Goal: Navigation & Orientation: Find specific page/section

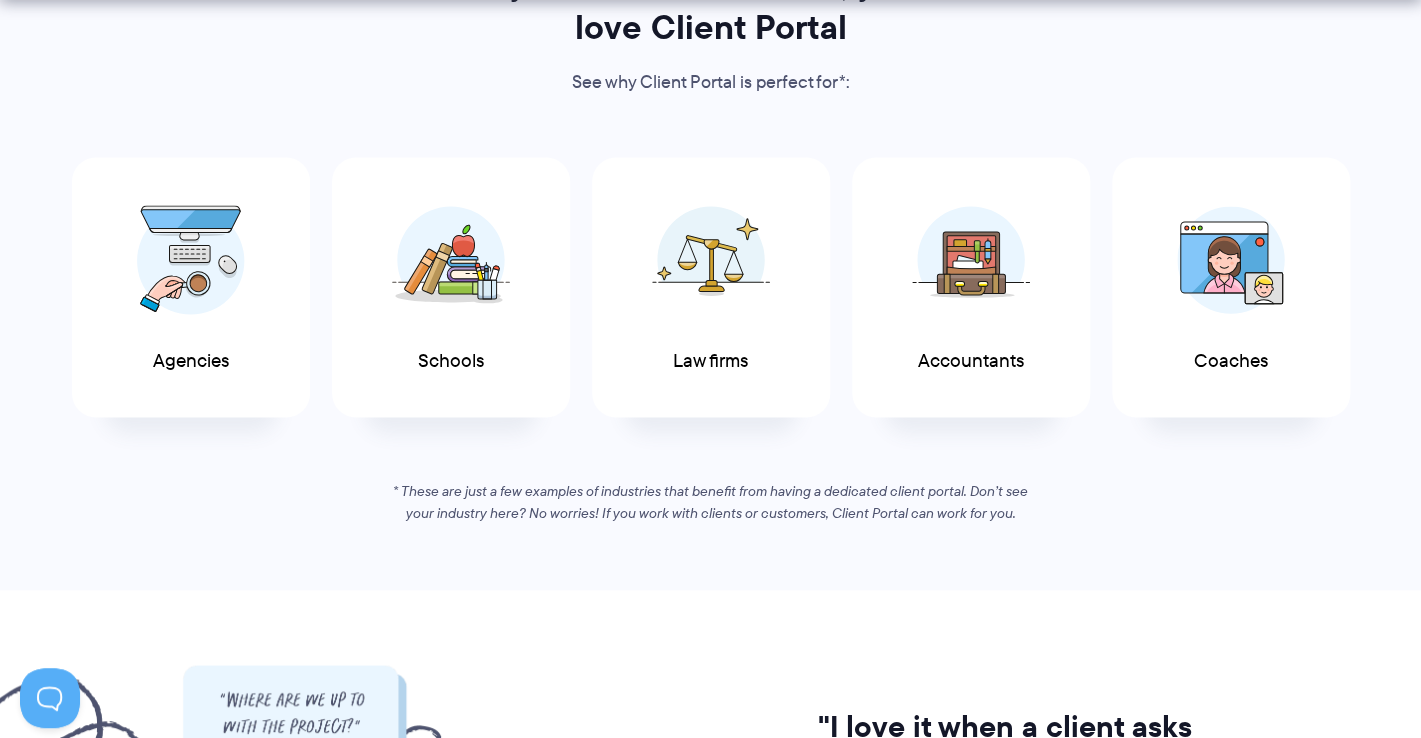
scroll to position [1081, 0]
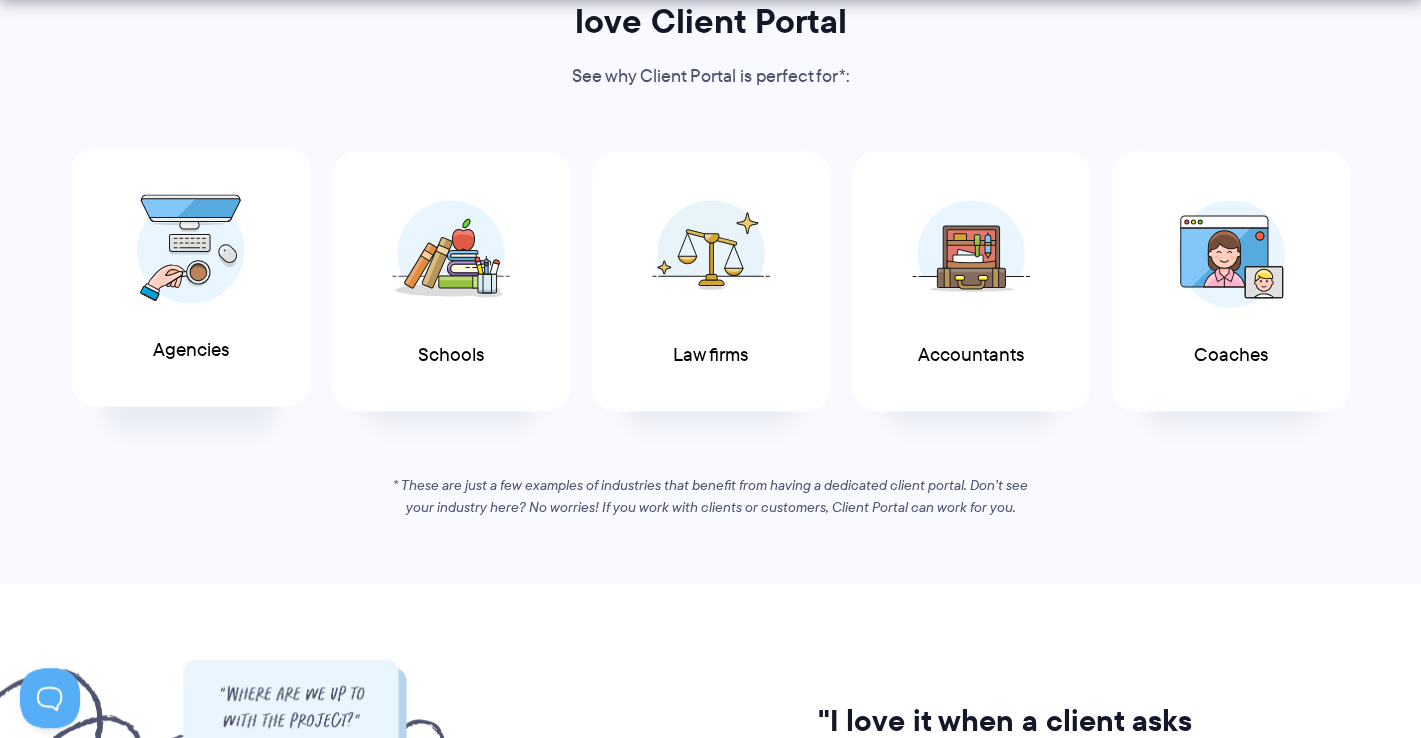
click at [129, 310] on div "Agencies" at bounding box center [191, 276] width 238 height 261
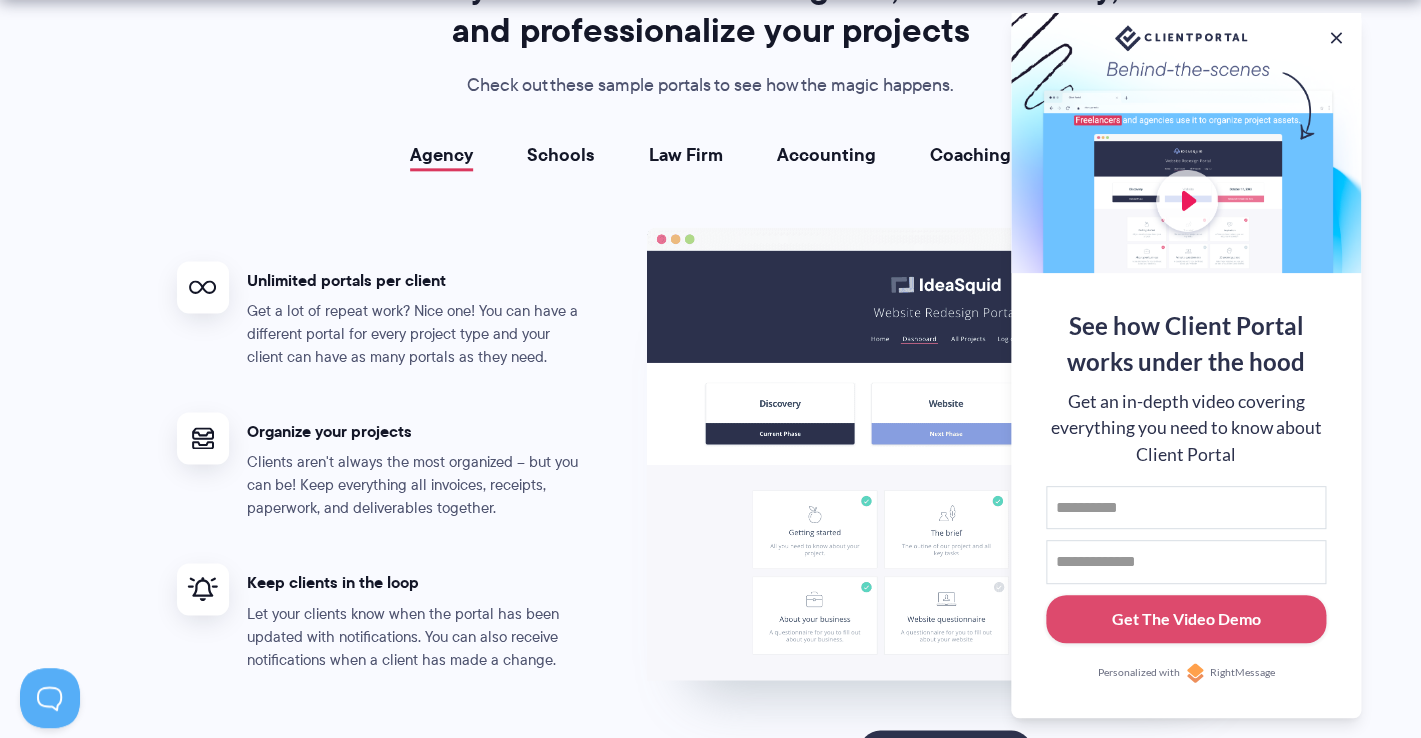
scroll to position [3669, 0]
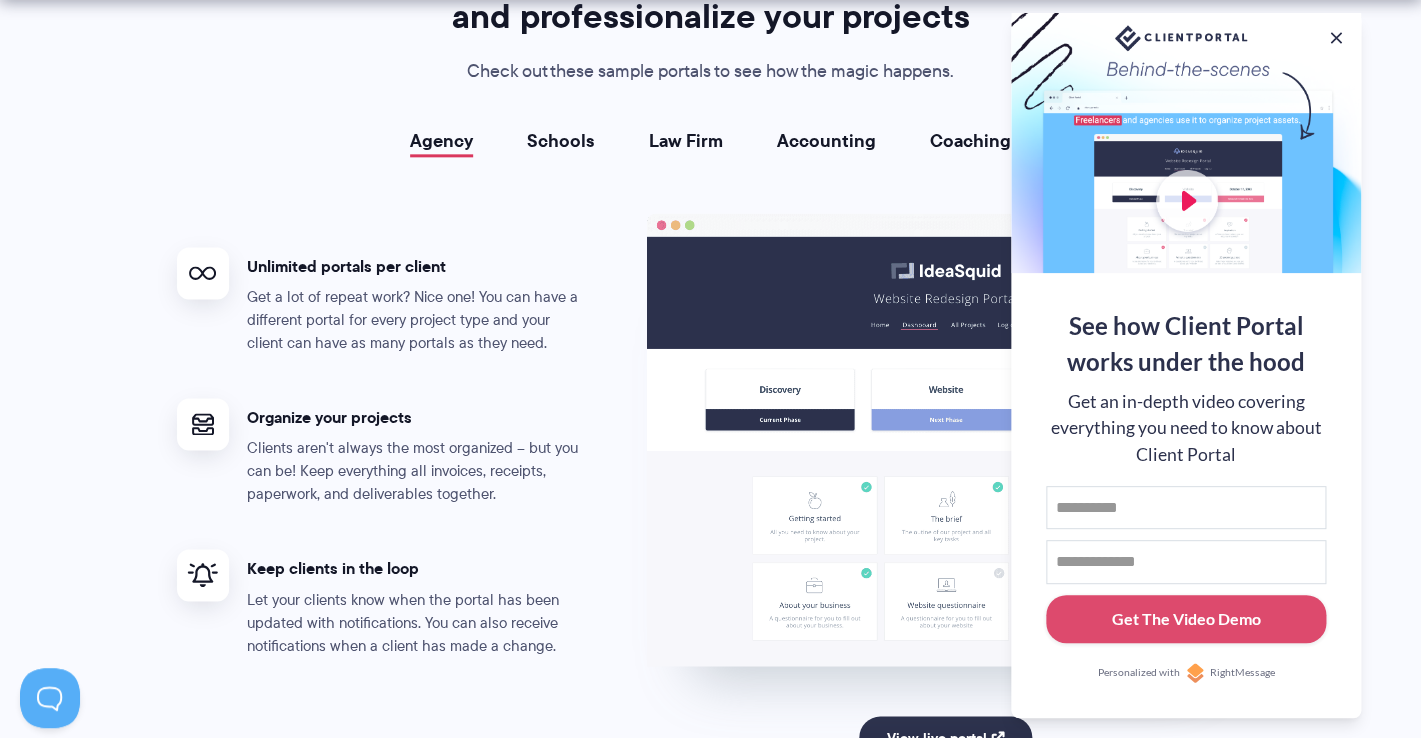
click at [576, 147] on link "Schools" at bounding box center [561, 141] width 68 height 20
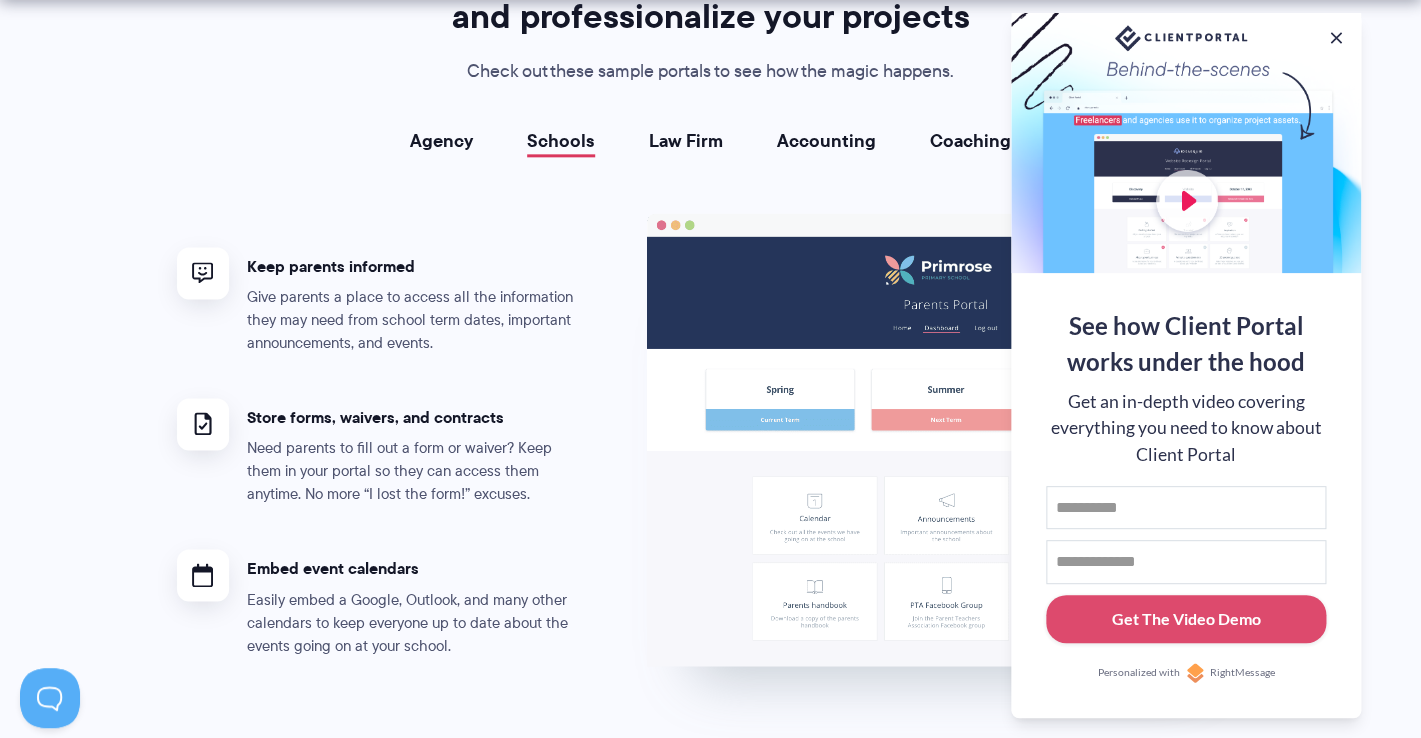
click at [667, 145] on link "Law Firm" at bounding box center [686, 141] width 74 height 20
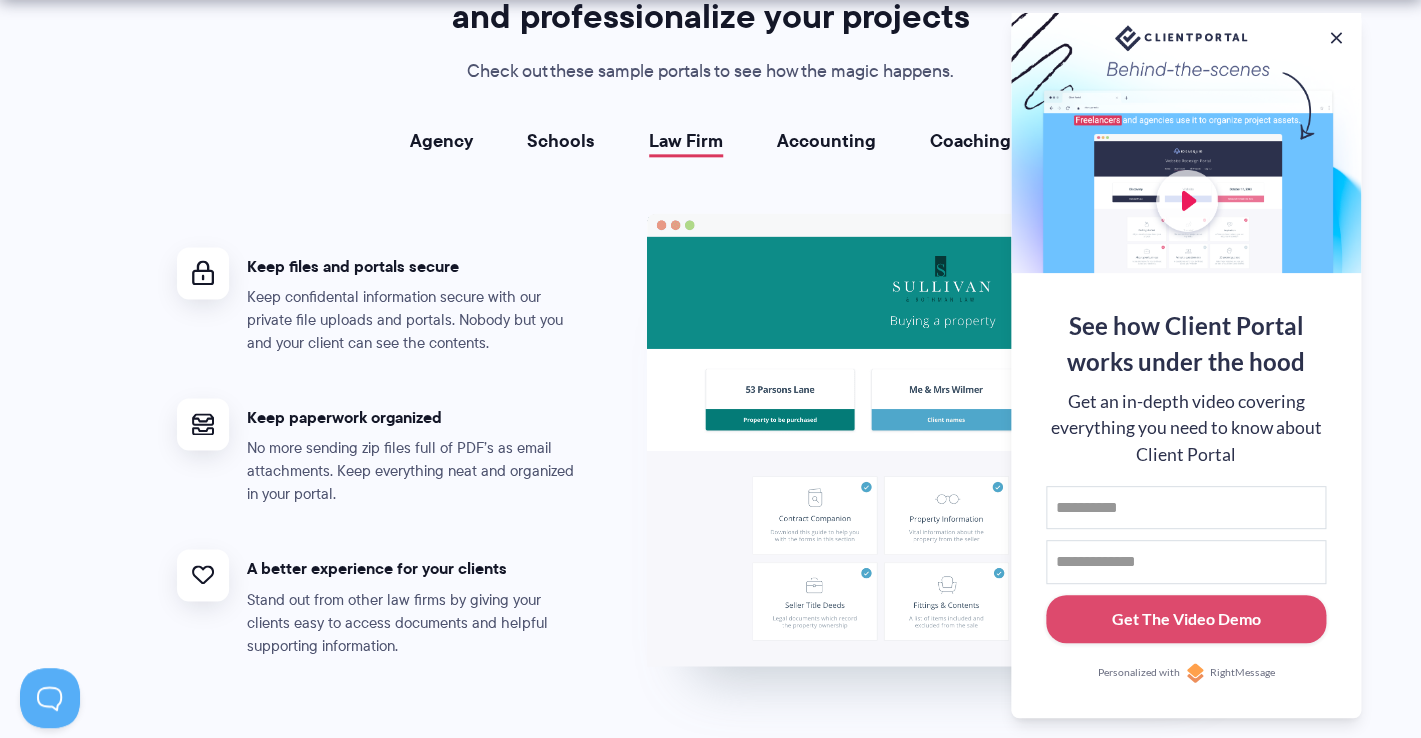
click at [776, 137] on li "Accounting" at bounding box center [826, 141] width 153 height 20
click at [835, 150] on link "Accounting" at bounding box center [826, 141] width 99 height 20
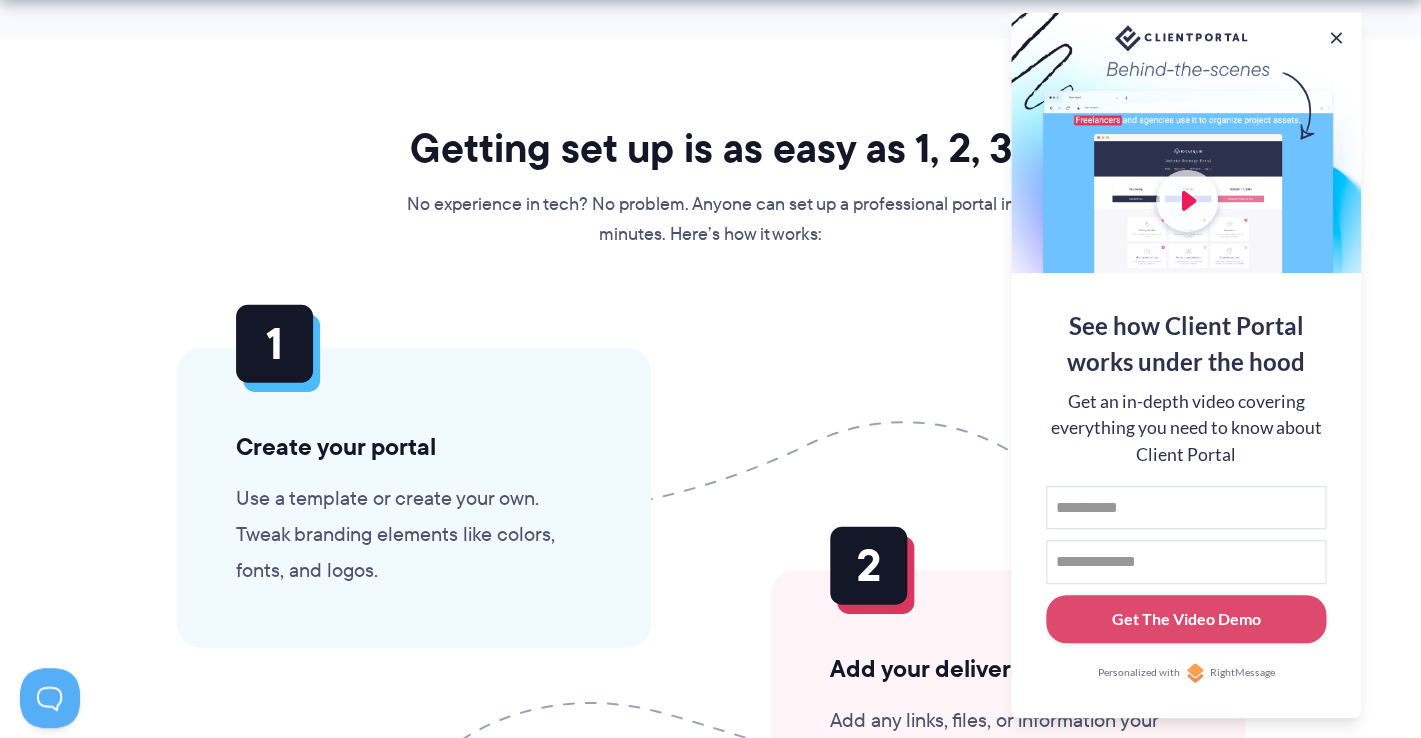
scroll to position [4438, 0]
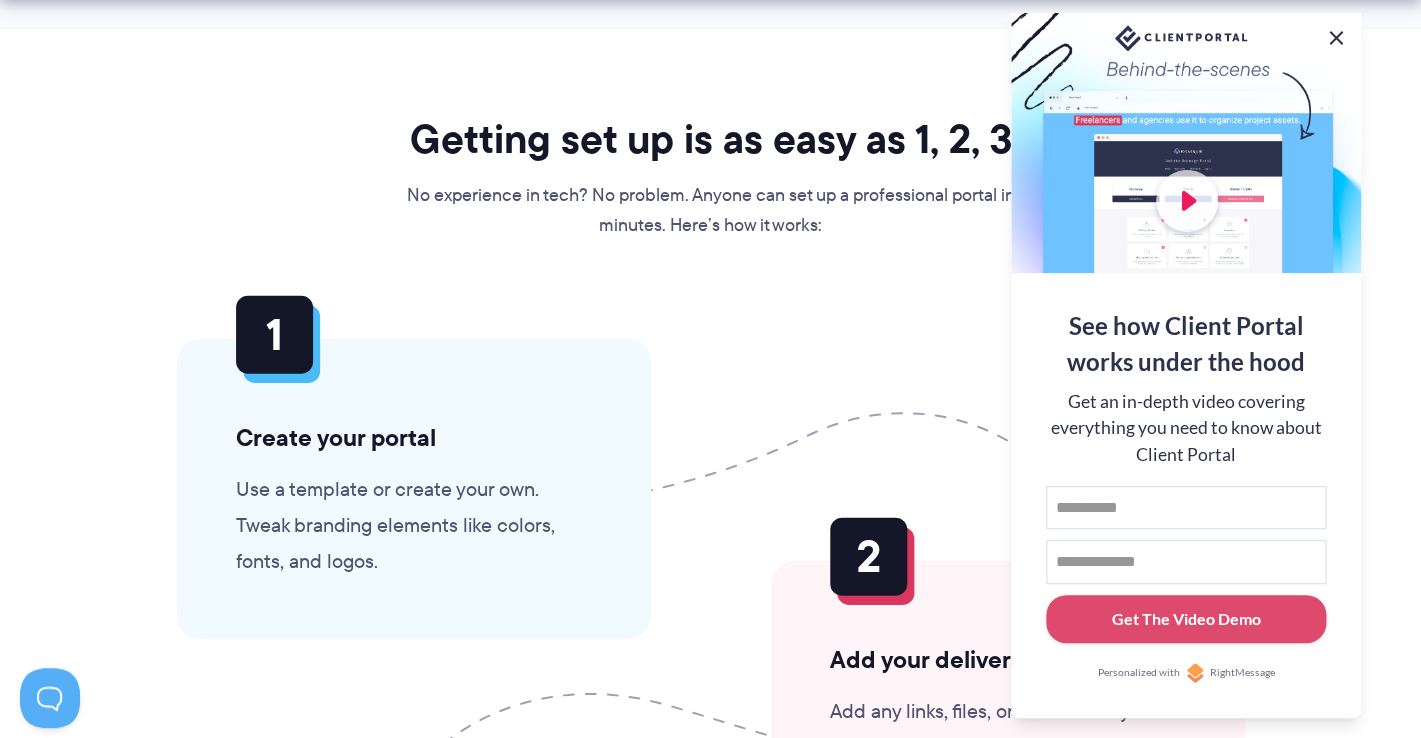
click at [1336, 39] on button at bounding box center [1336, 38] width 24 height 24
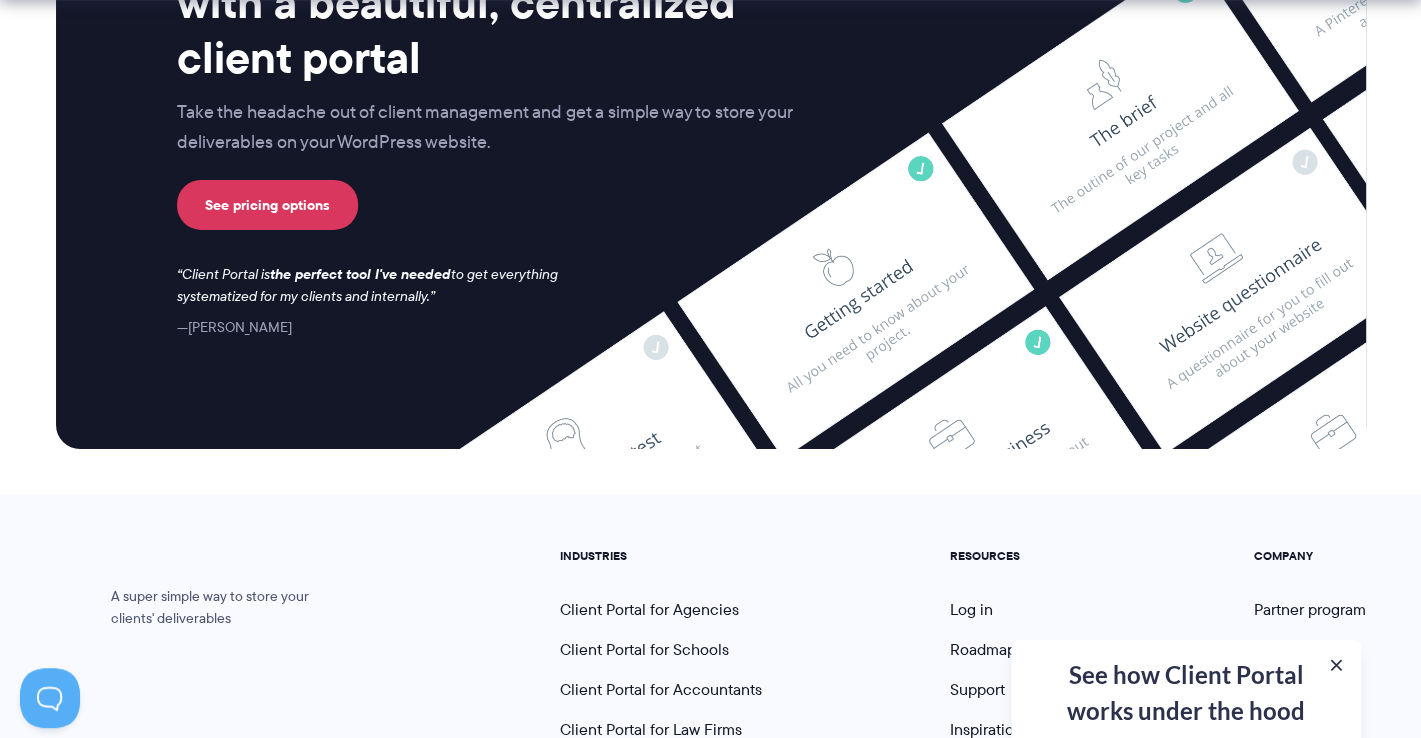
scroll to position [8310, 0]
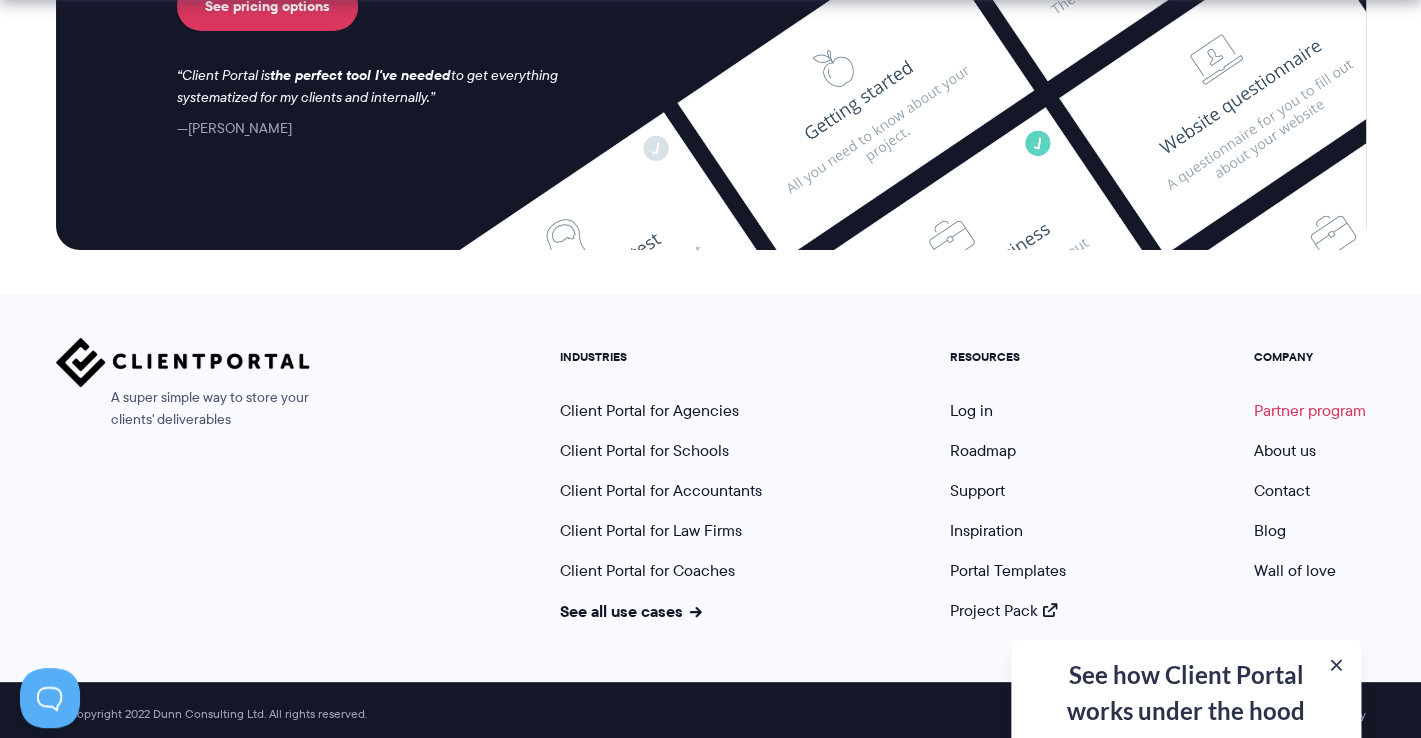
click at [1283, 403] on link "Partner program" at bounding box center [1310, 410] width 112 height 23
click at [1283, 453] on link "About us" at bounding box center [1285, 450] width 62 height 23
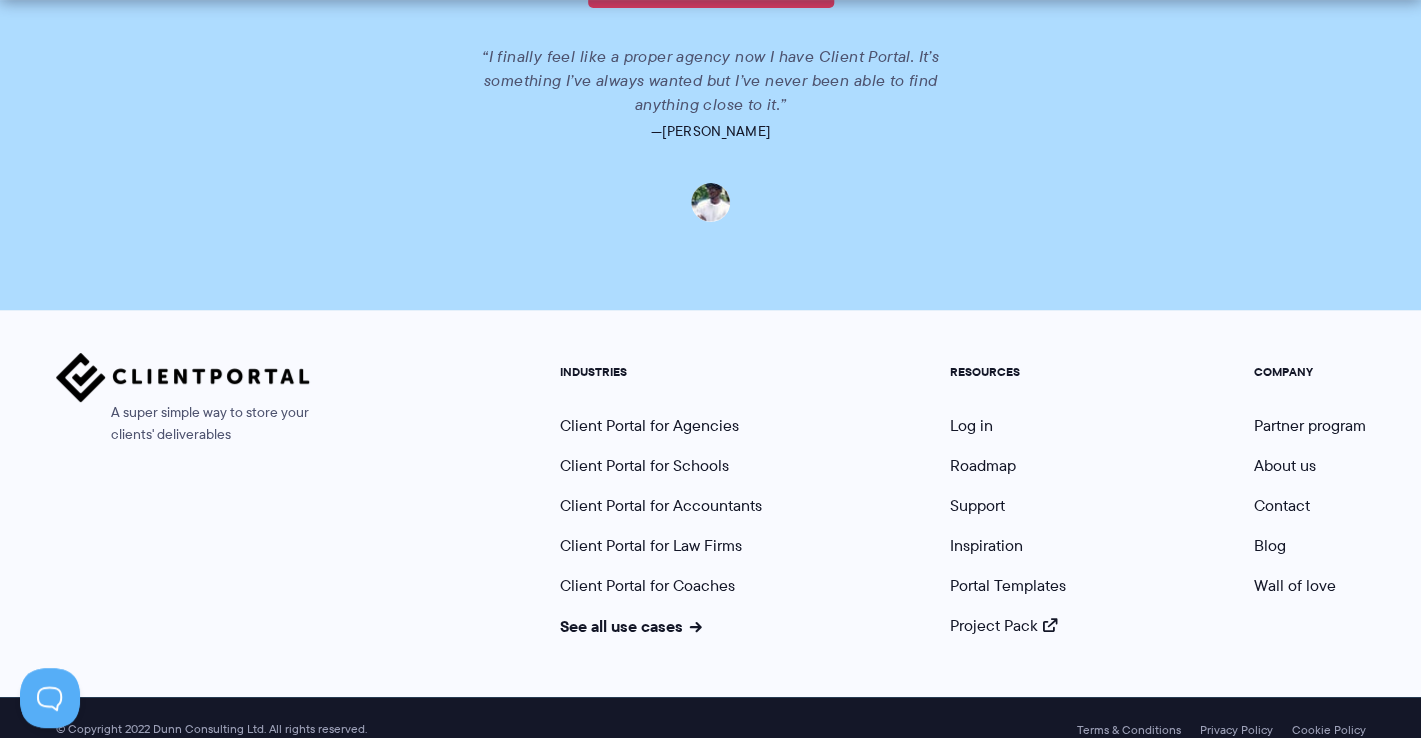
scroll to position [4818, 0]
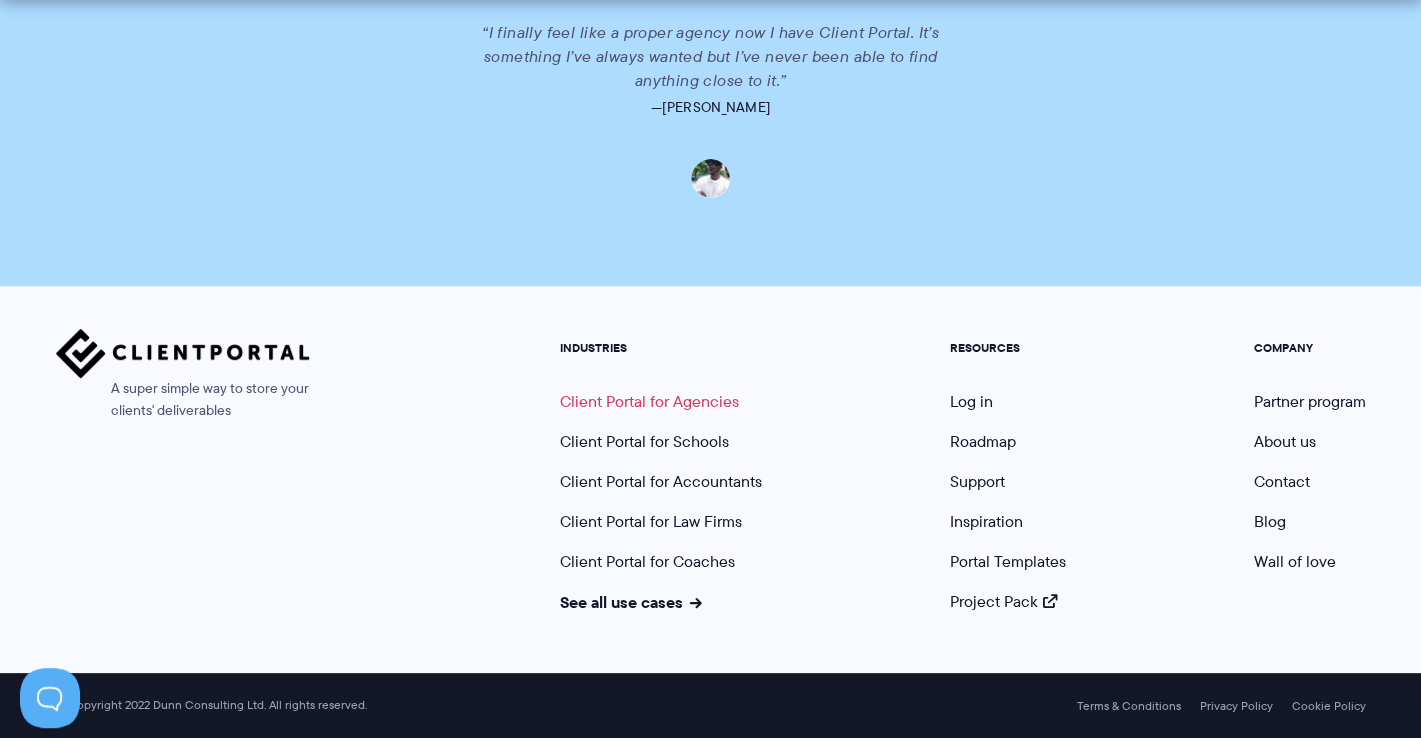
click at [653, 408] on link "Client Portal for Agencies" at bounding box center [649, 401] width 179 height 23
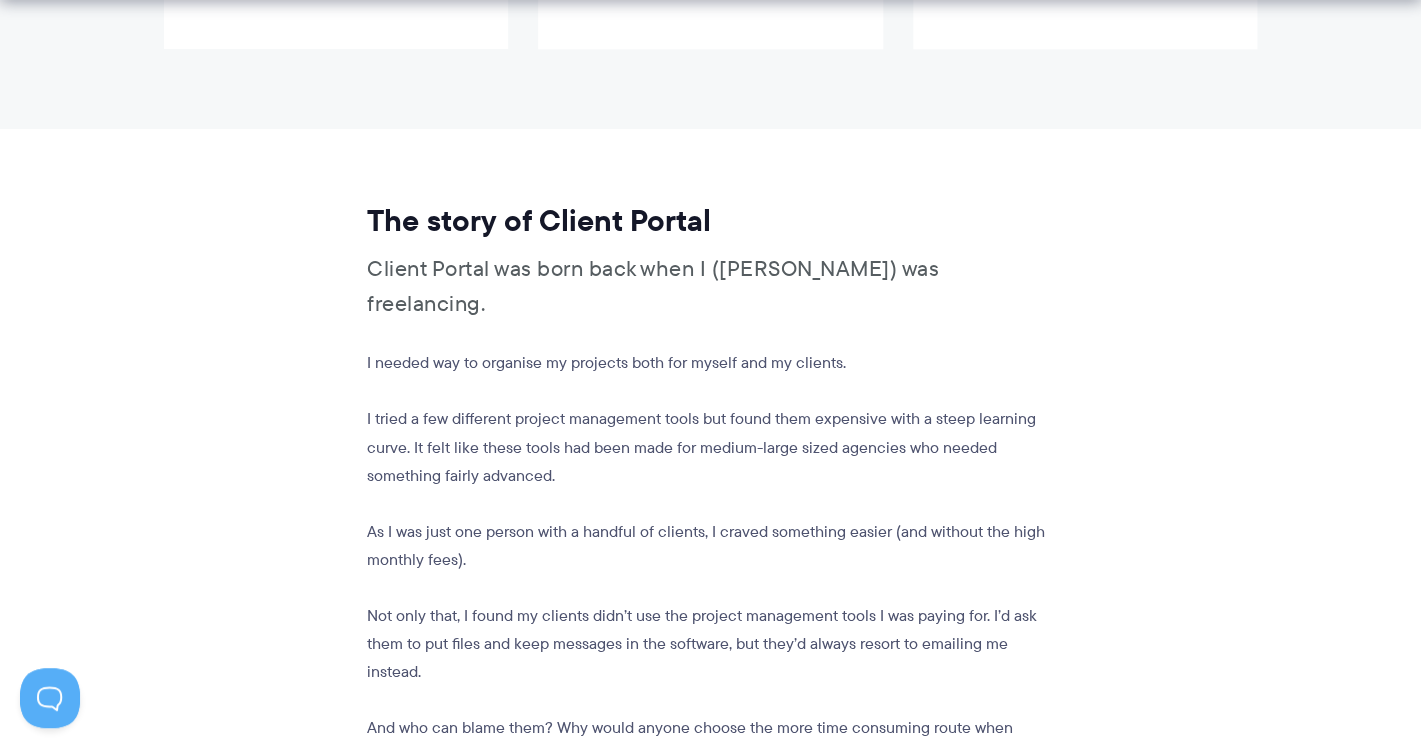
scroll to position [1000, 0]
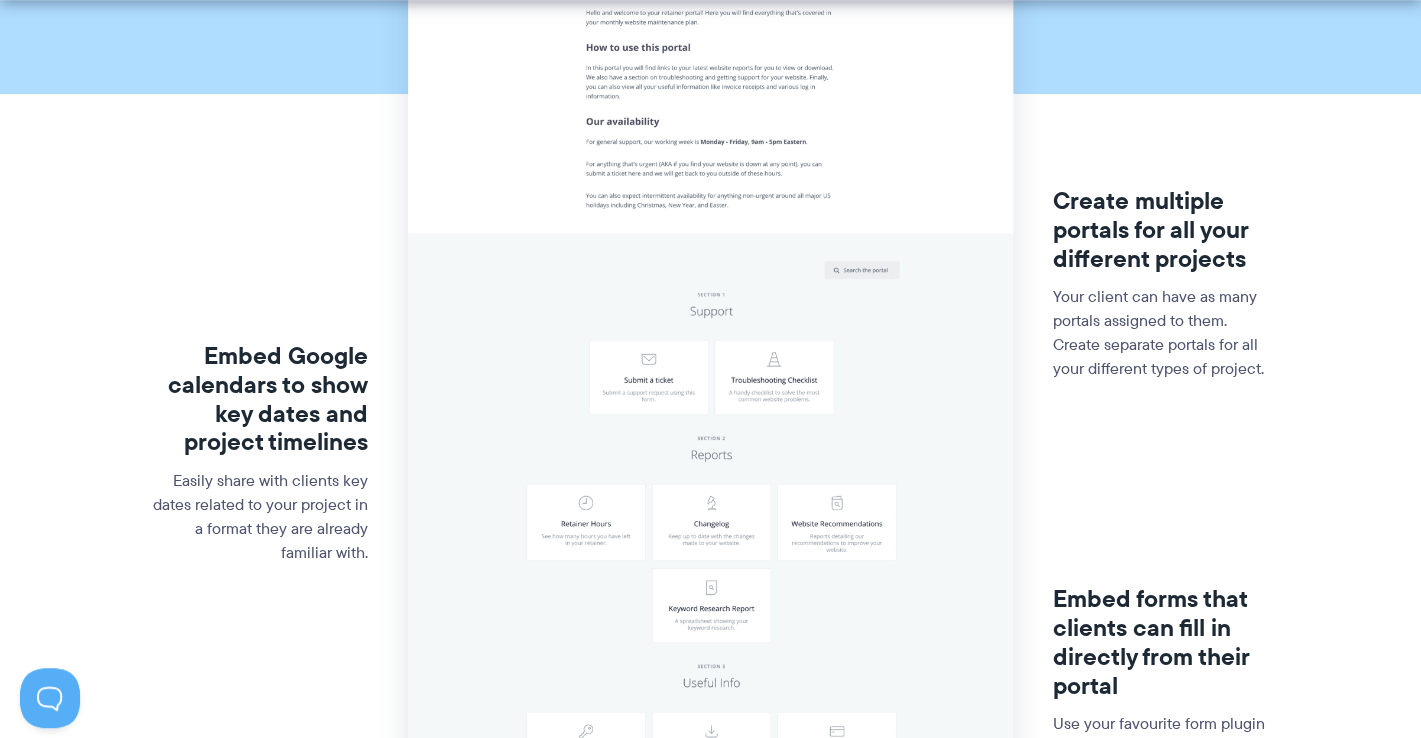
click at [653, 409] on img at bounding box center [710, 434] width 605 height 1191
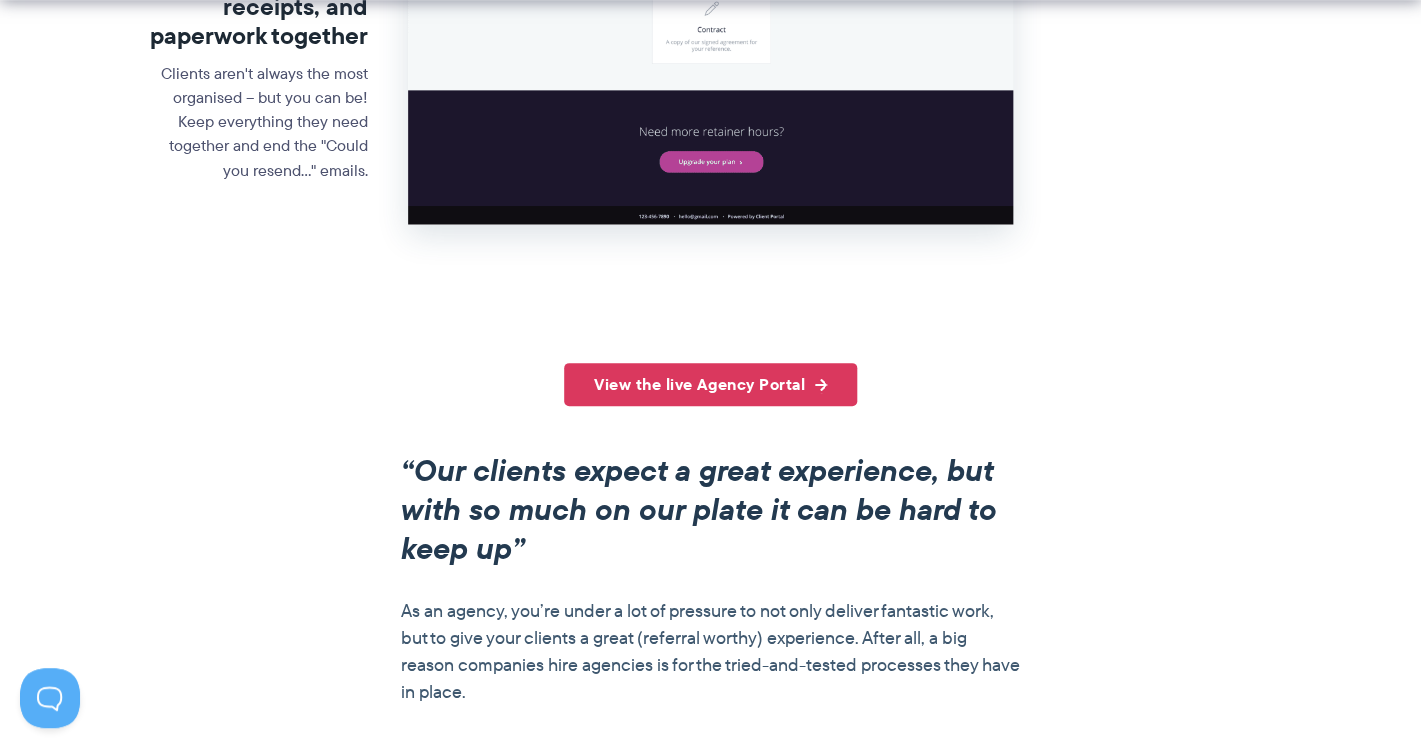
scroll to position [1263, 0]
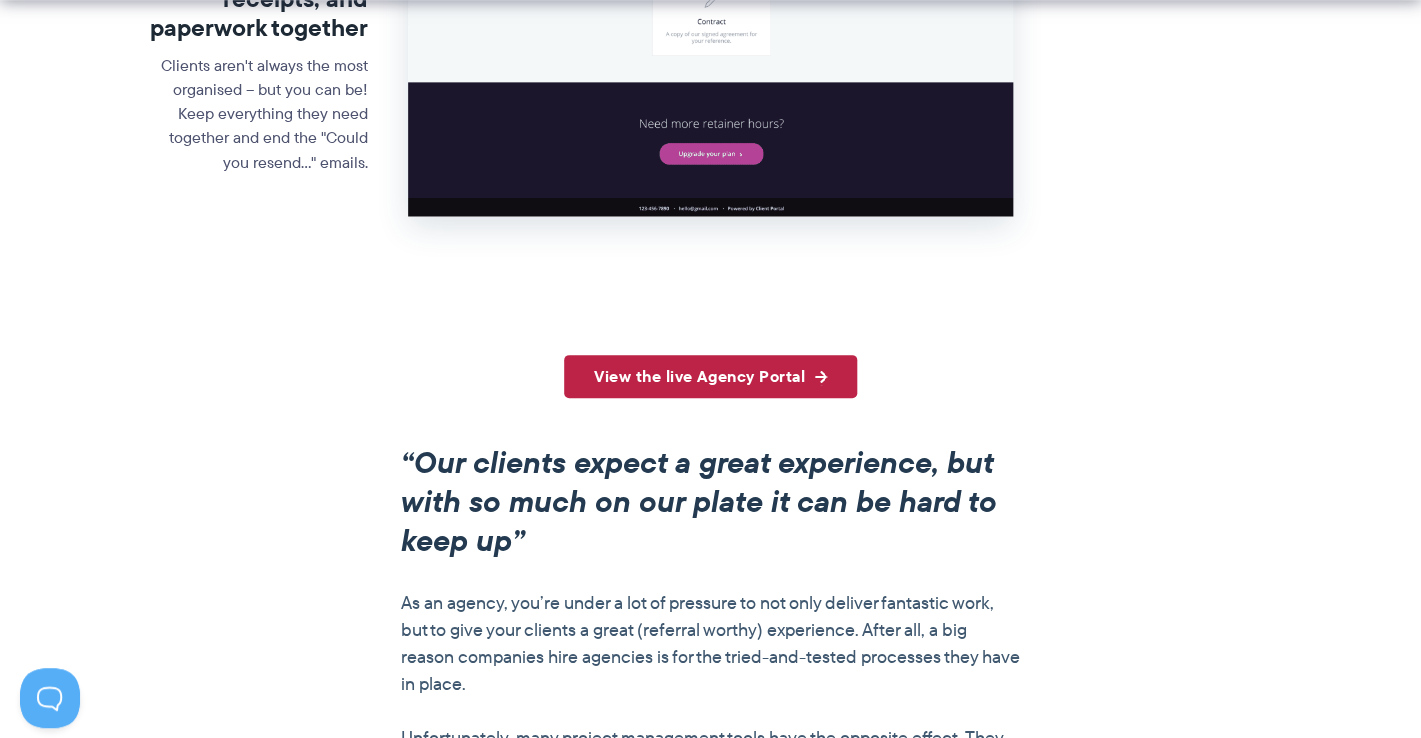
click at [680, 398] on link "View the live Agency Portal" at bounding box center [710, 376] width 293 height 43
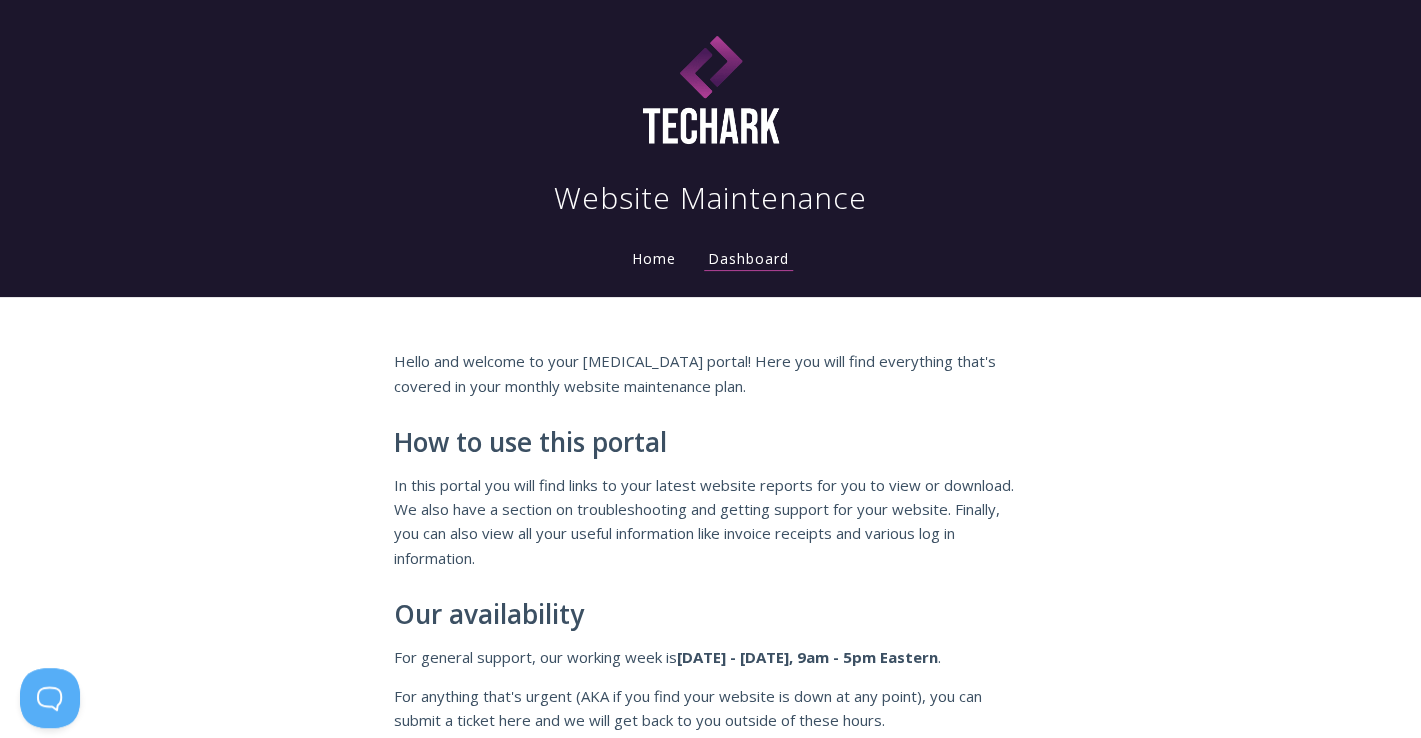
click at [649, 259] on link "Home" at bounding box center [654, 258] width 52 height 19
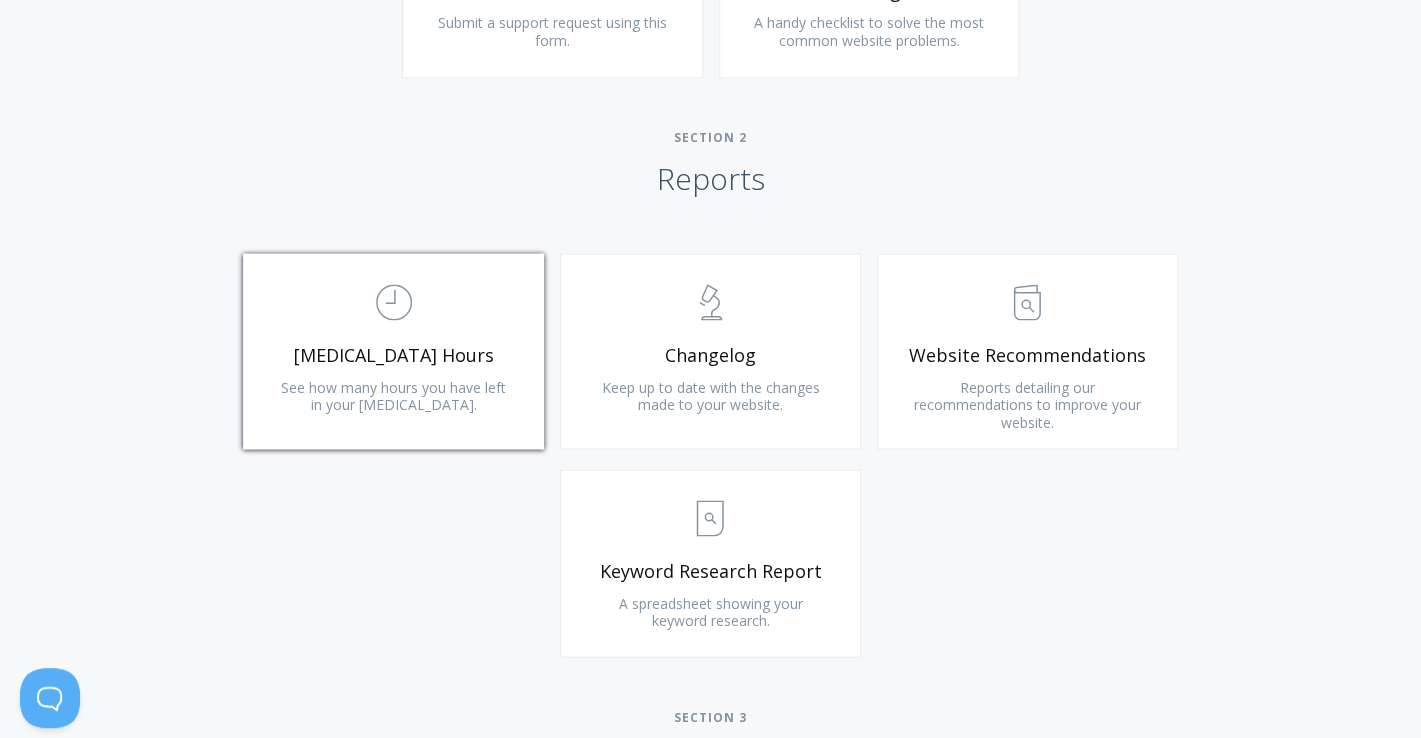
scroll to position [1189, 0]
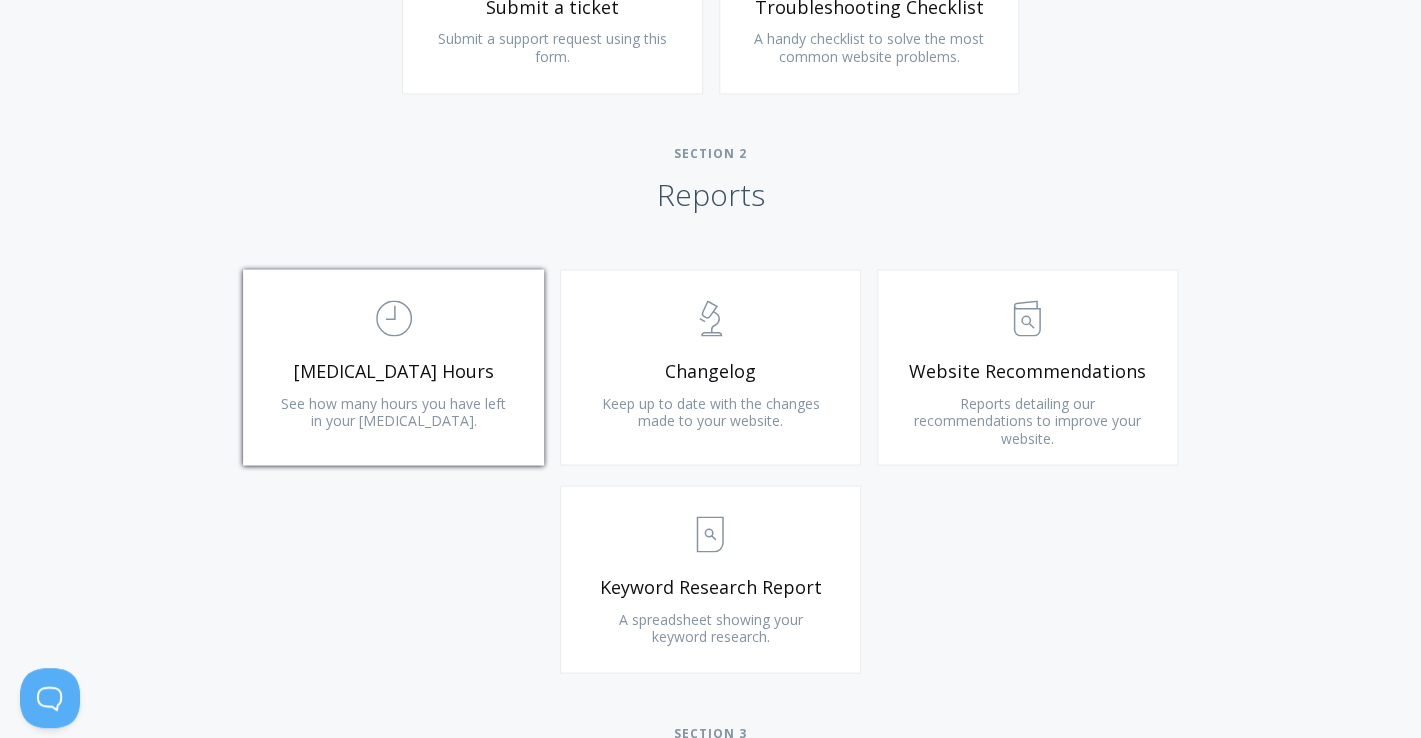
click at [445, 376] on span "Retainer Hours" at bounding box center [393, 370] width 239 height 23
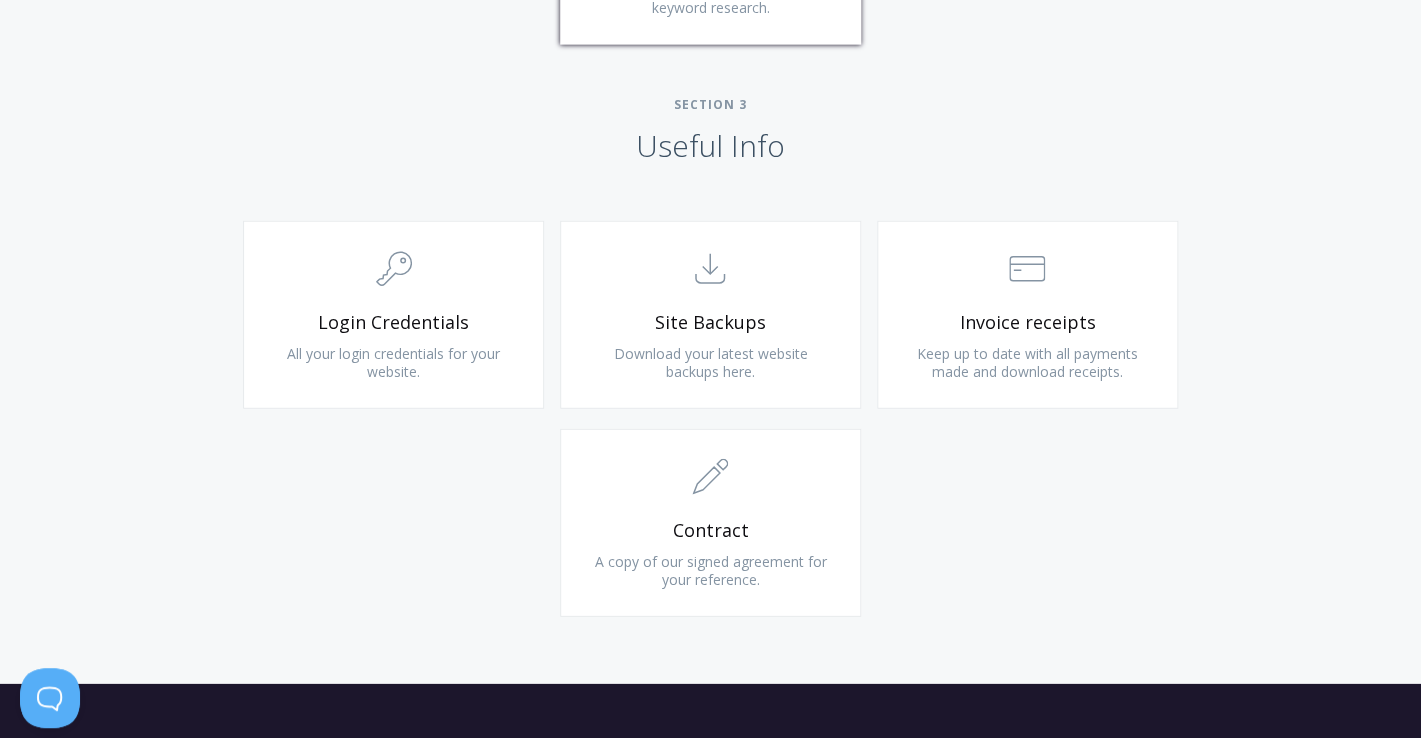
scroll to position [1849, 0]
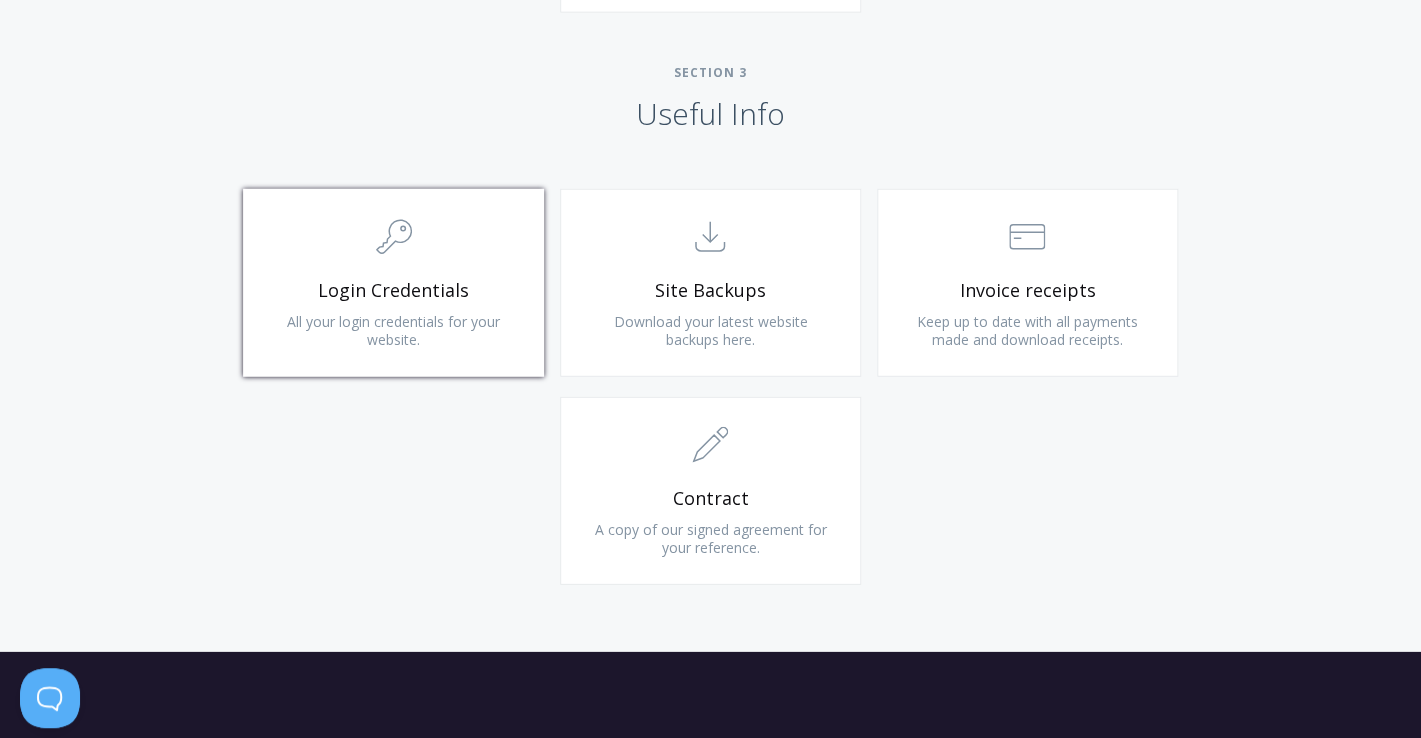
click at [477, 301] on span "Login Credentials" at bounding box center [393, 290] width 239 height 23
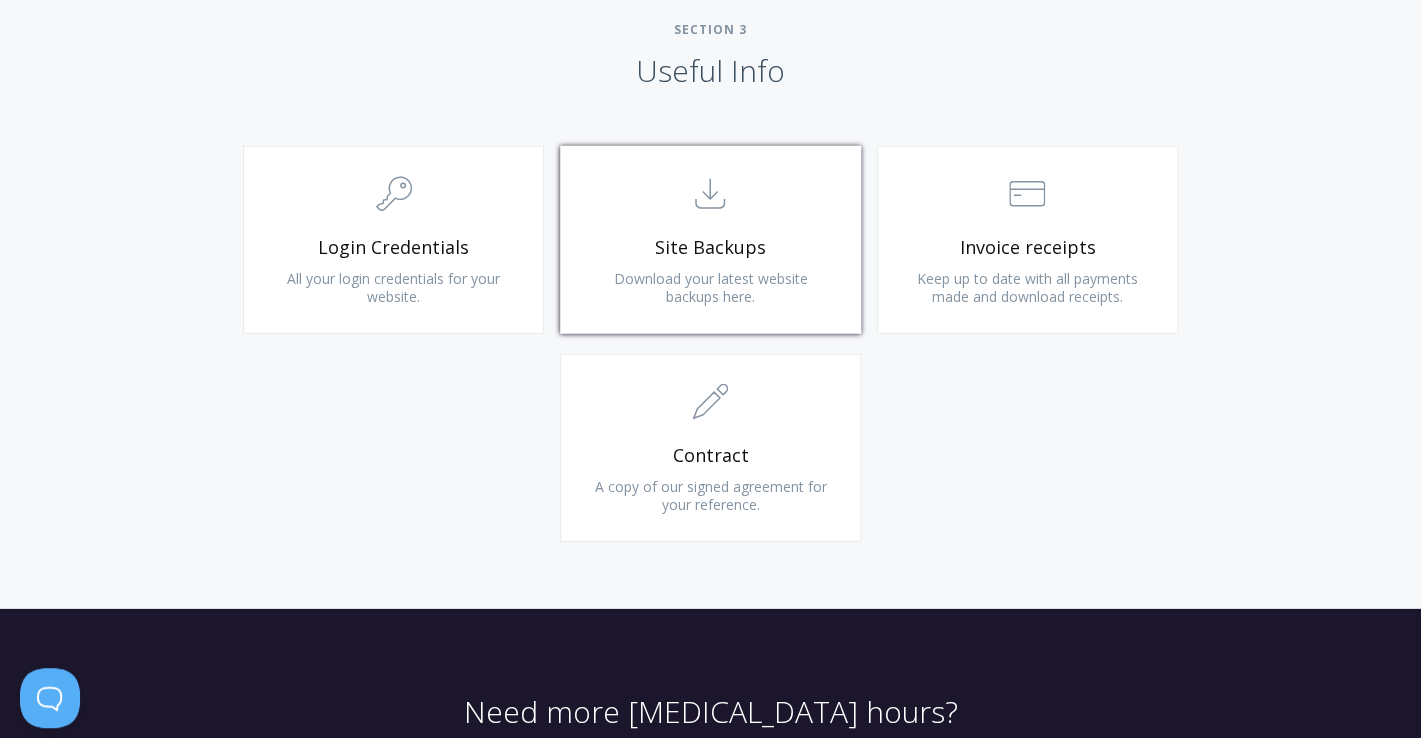
scroll to position [1894, 0]
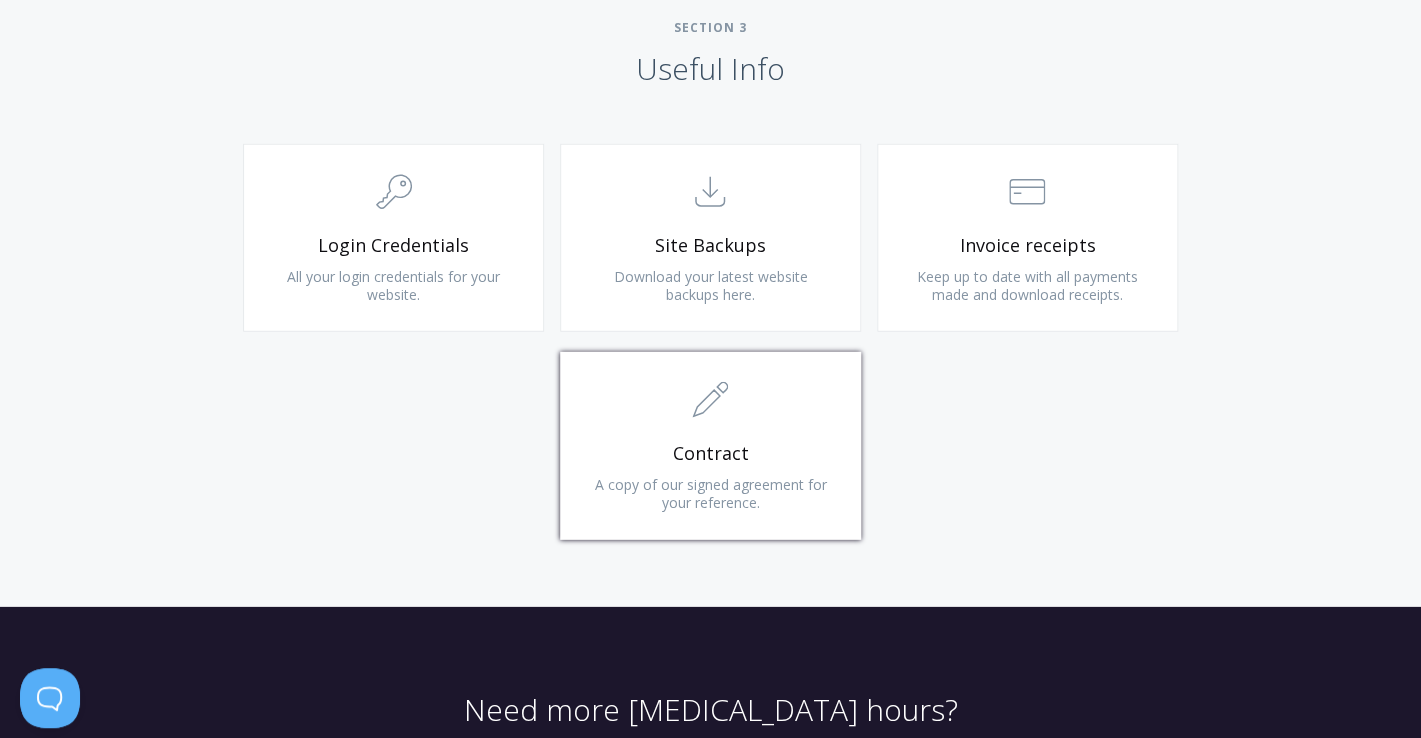
click at [718, 407] on icon ".st0{fill:none;stroke:#000000;stroke-width:2;stroke-miterlimit:10;} 1. General" at bounding box center [710, 400] width 36 height 36
